Goal: Task Accomplishment & Management: Use online tool/utility

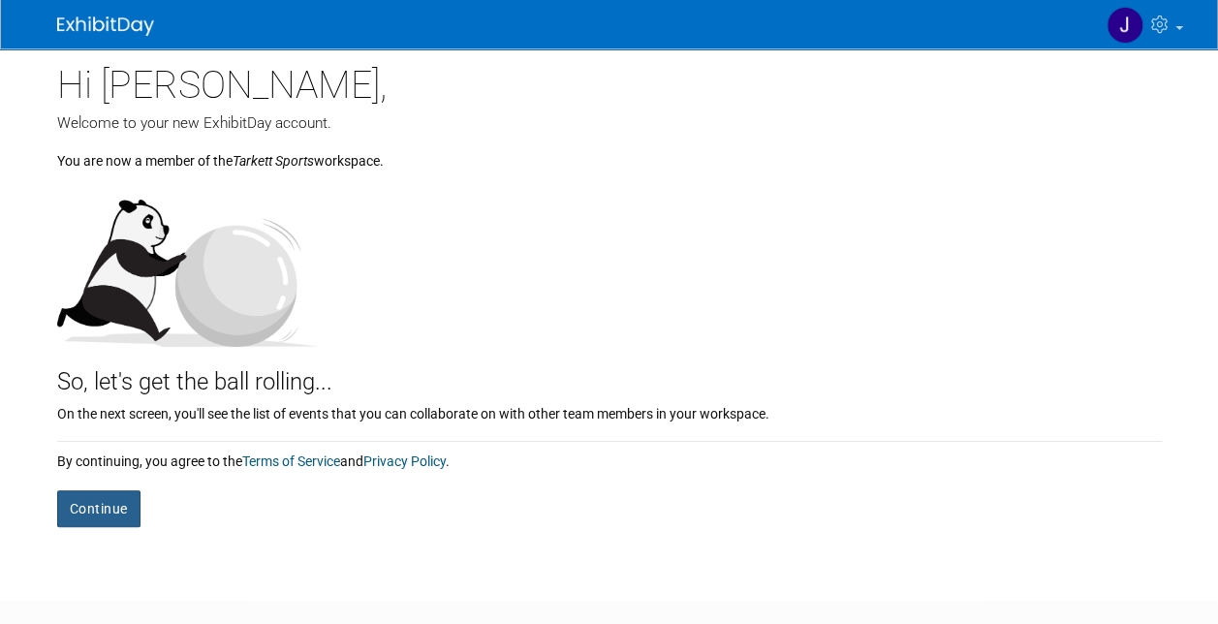
click at [126, 512] on button "Continue" at bounding box center [98, 508] width 83 height 37
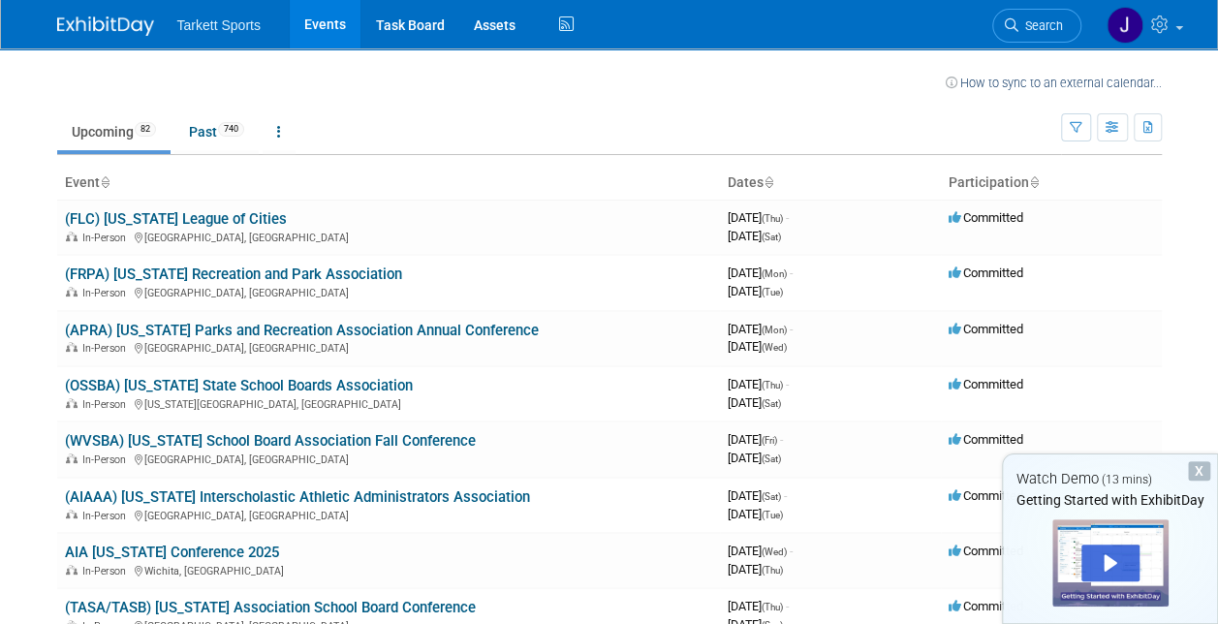
click at [1205, 171] on body "Tarkett Sports Events Task Board Assets Activity Feed My Account My Profile & P…" at bounding box center [609, 312] width 1218 height 624
drag, startPoint x: 1054, startPoint y: 2, endPoint x: 788, endPoint y: 101, distance: 284.2
click at [788, 101] on td "Upcoming 82 Past 740 All Events 822 Past and Upcoming Grouped Annually Events g…" at bounding box center [559, 123] width 1004 height 63
drag, startPoint x: 920, startPoint y: 2, endPoint x: 642, endPoint y: 105, distance: 296.4
click at [642, 105] on td "Upcoming 82 Past 740 All Events 822 Past and Upcoming Grouped Annually Events g…" at bounding box center [559, 123] width 1004 height 63
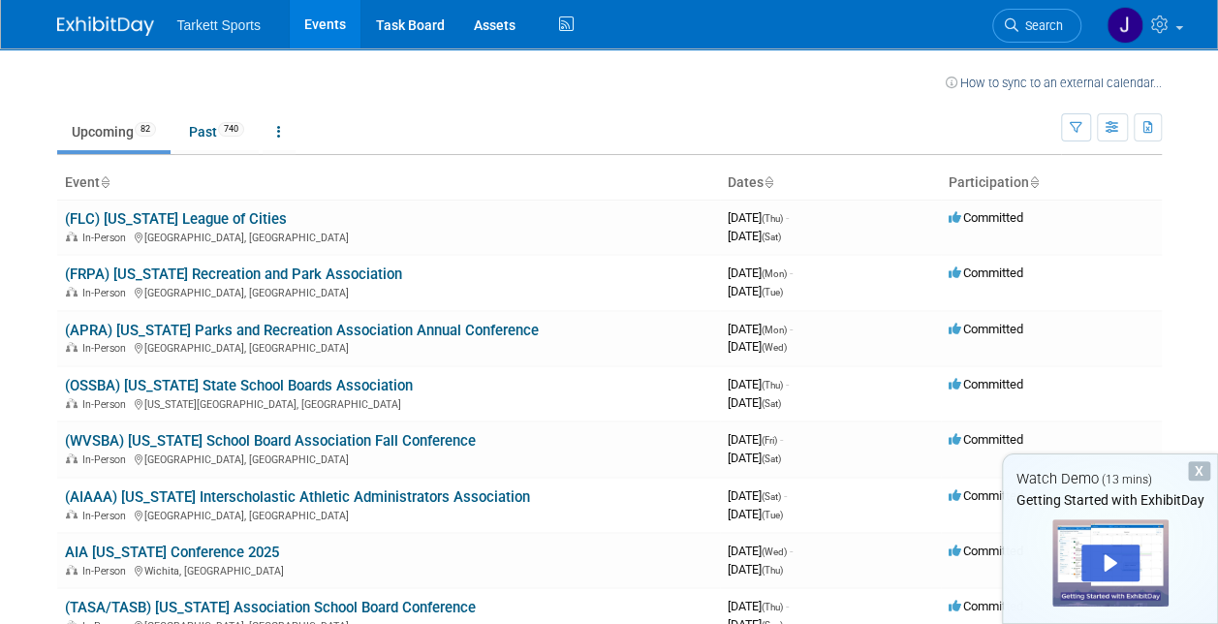
drag, startPoint x: 898, startPoint y: 0, endPoint x: 575, endPoint y: 77, distance: 331.6
click at [575, 77] on td at bounding box center [525, 80] width 842 height 24
